Goal: Information Seeking & Learning: Learn about a topic

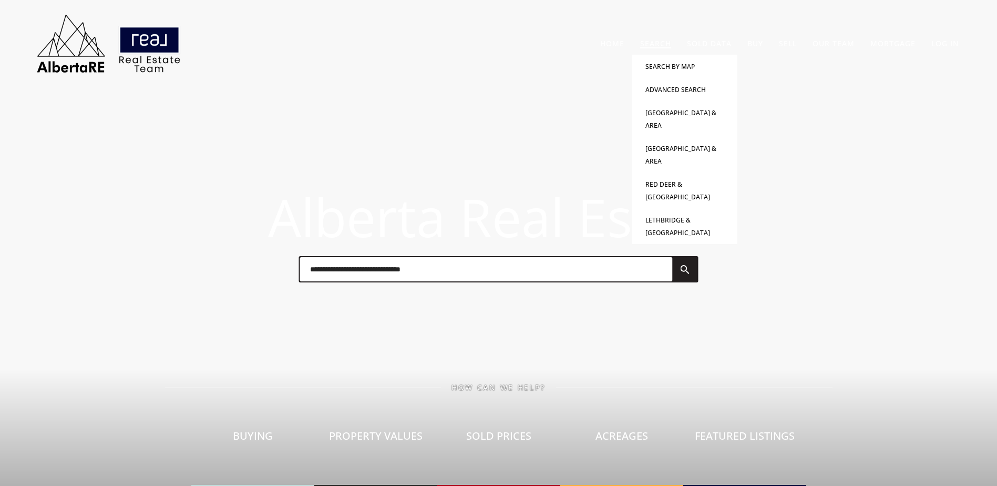
drag, startPoint x: 694, startPoint y: 45, endPoint x: 668, endPoint y: 38, distance: 27.3
click at [694, 45] on link "Sold Data" at bounding box center [709, 43] width 45 height 10
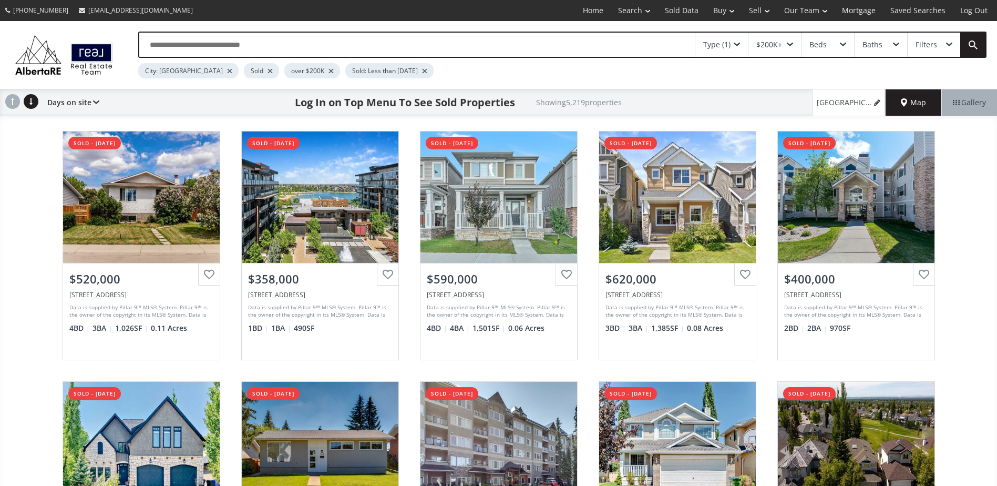
click at [268, 73] on div at bounding box center [270, 71] width 5 height 4
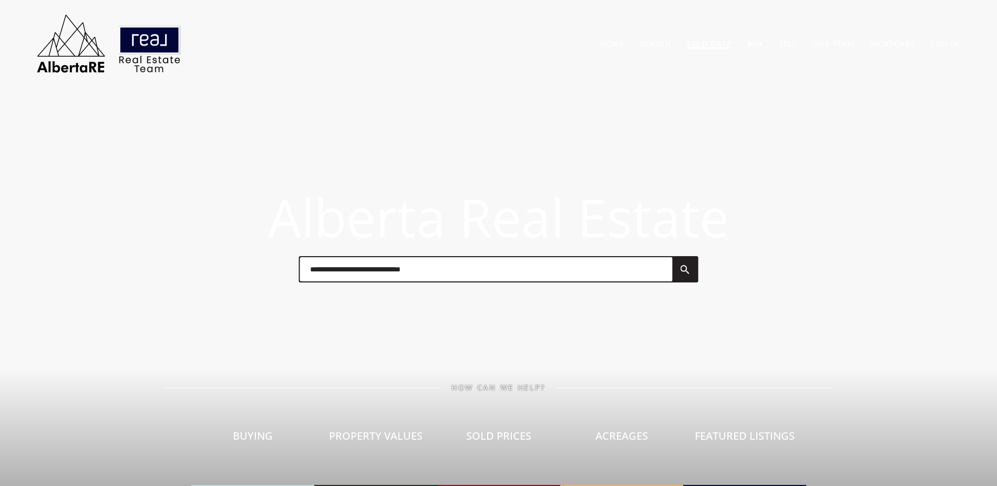
click at [697, 48] on li "Sold Data" at bounding box center [709, 43] width 60 height 23
click at [725, 42] on link "Sold Data" at bounding box center [709, 43] width 45 height 10
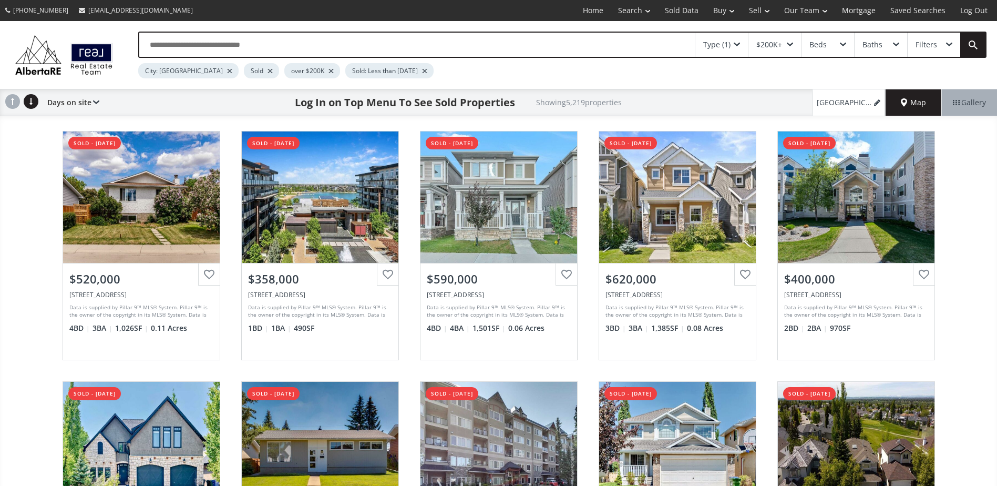
click at [237, 48] on input "text" at bounding box center [417, 45] width 556 height 24
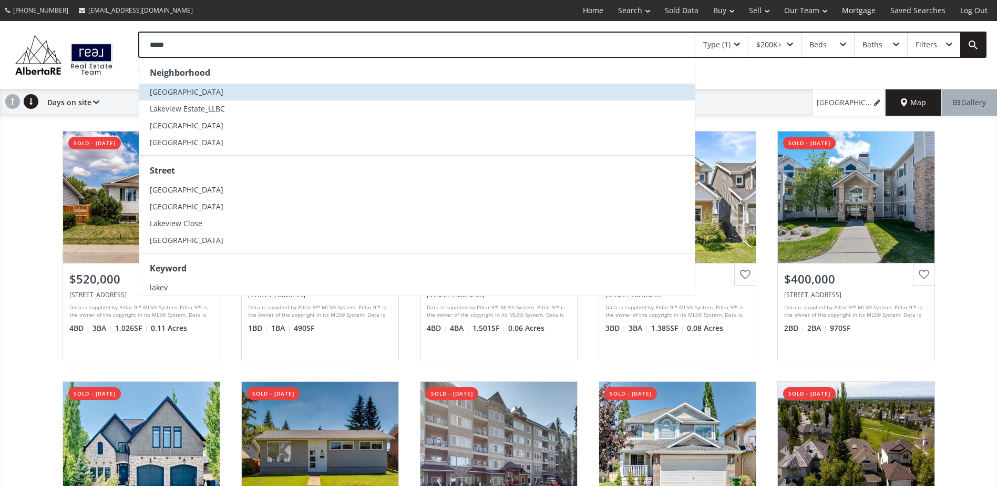
type input "*****"
click at [217, 88] on li "Lakeview" at bounding box center [417, 92] width 556 height 17
